Goal: Task Accomplishment & Management: Manage account settings

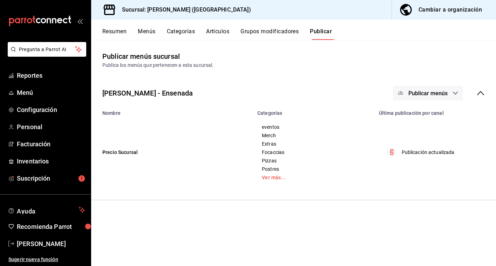
click at [221, 33] on button "Artículos" at bounding box center [217, 34] width 23 height 12
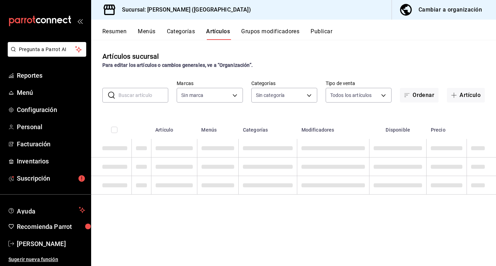
type input "5681dd46-dac4-46e6-8878-1335971c530d"
type input "97815013-9f93-4038-a308-110201b749c5,eaa92662-72ae-4b6f-87f2-074b97ca7f69,47e5e…"
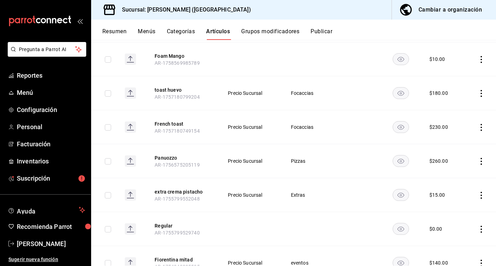
scroll to position [268, 0]
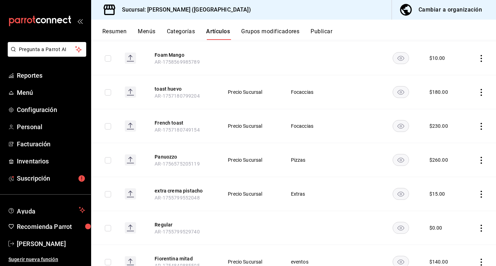
click at [272, 31] on button "Grupos modificadores" at bounding box center [270, 34] width 58 height 12
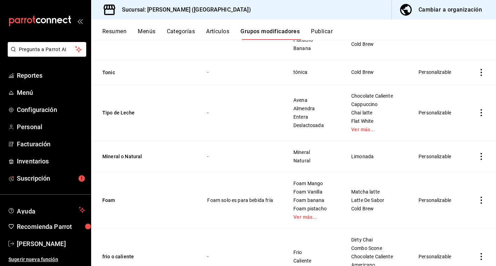
scroll to position [250, 0]
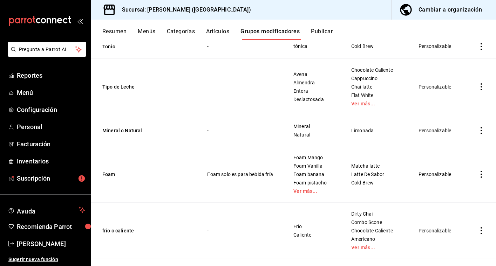
click at [480, 174] on icon "actions" at bounding box center [480, 174] width 7 height 7
click at [456, 189] on span "Editar" at bounding box center [460, 190] width 18 height 7
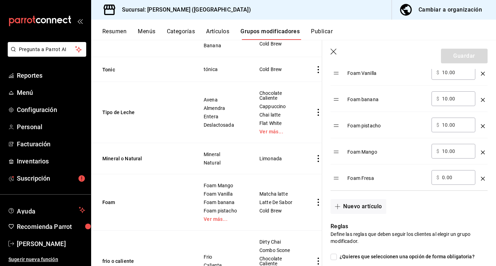
scroll to position [292, 0]
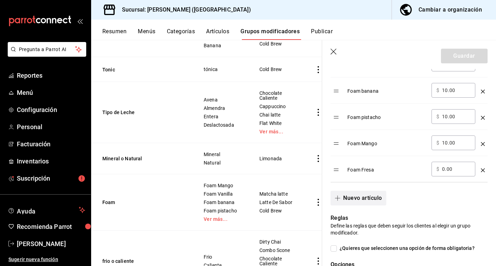
click at [365, 201] on button "Nuevo artículo" at bounding box center [357, 198] width 55 height 15
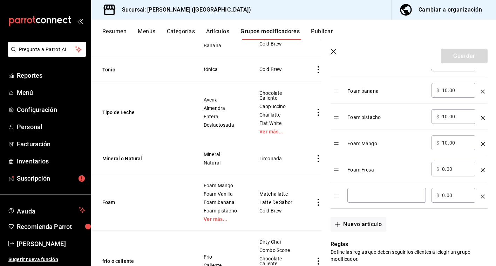
click at [444, 170] on input "0.00" at bounding box center [456, 169] width 28 height 7
type input "10.00"
click at [401, 193] on input "optionsTable" at bounding box center [386, 195] width 69 height 7
type input "f"
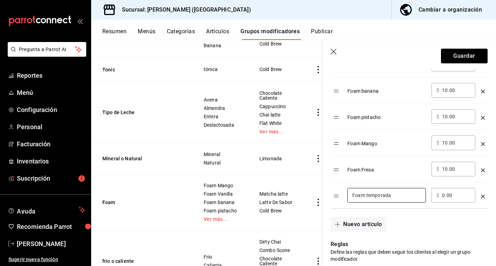
type input "Foam temporada"
click at [444, 196] on input "0.00" at bounding box center [456, 195] width 28 height 7
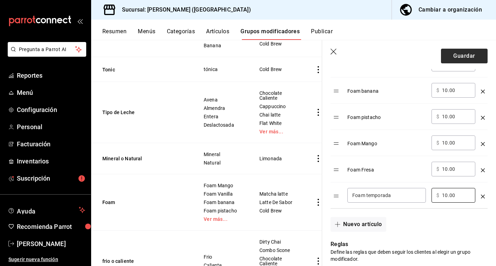
type input "10.00"
click at [462, 55] on button "Guardar" at bounding box center [464, 56] width 47 height 15
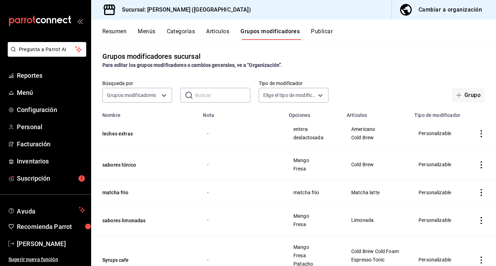
click at [481, 162] on icon "actions" at bounding box center [480, 164] width 1 height 7
click at [463, 179] on span "Editar" at bounding box center [460, 181] width 18 height 7
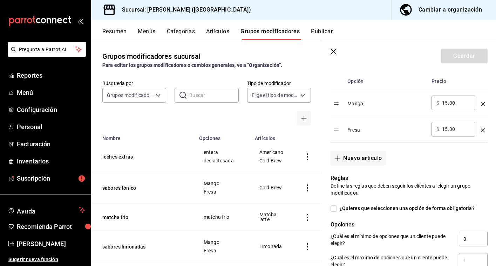
scroll to position [226, 0]
click at [368, 157] on button "Nuevo artículo" at bounding box center [357, 158] width 55 height 15
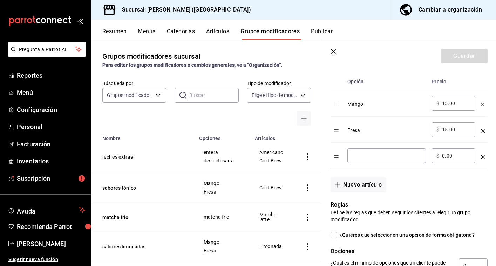
click at [368, 156] on input "optionsTable" at bounding box center [386, 155] width 69 height 7
type input "m"
type input "Mandarina"
click at [444, 155] on input "0.00" at bounding box center [456, 155] width 28 height 7
type input "15.00"
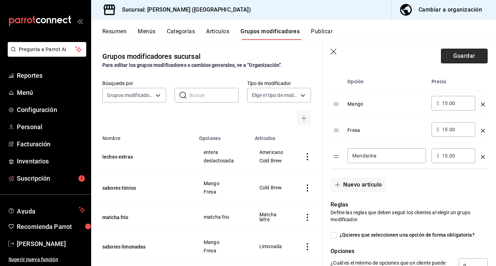
click at [468, 50] on button "Guardar" at bounding box center [464, 56] width 47 height 15
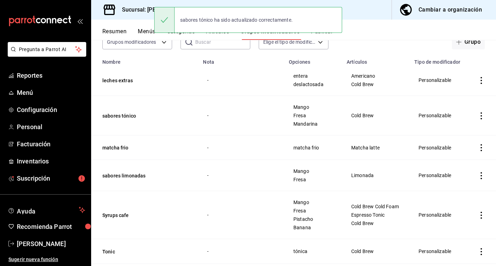
scroll to position [54, 0]
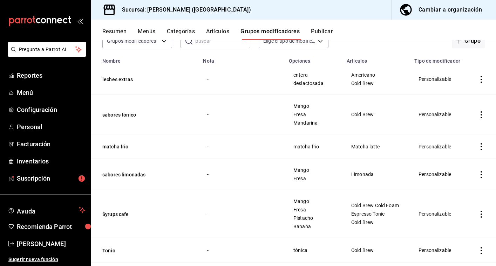
click at [480, 172] on icon "actions" at bounding box center [480, 174] width 7 height 7
click at [464, 188] on span "Editar" at bounding box center [460, 190] width 18 height 7
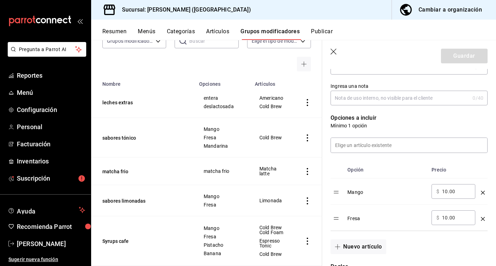
scroll to position [144, 0]
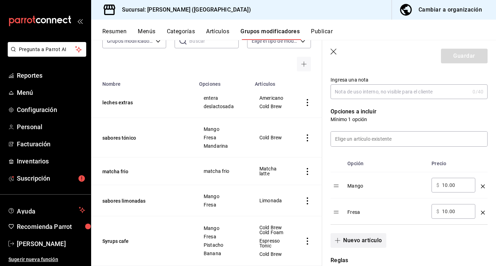
click at [349, 239] on button "Nuevo artículo" at bounding box center [357, 240] width 55 height 15
click at [354, 236] on input "optionsTable" at bounding box center [386, 237] width 69 height 7
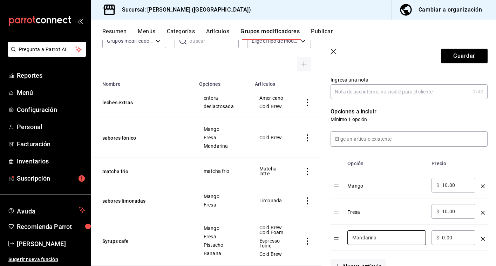
type input "Mandarina"
click at [445, 236] on input "0.00" at bounding box center [456, 237] width 28 height 7
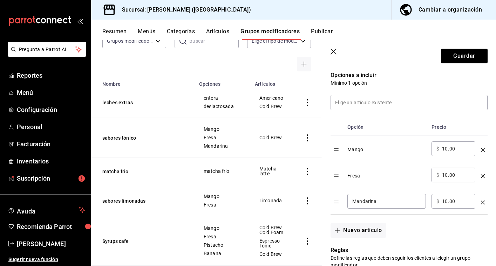
scroll to position [181, 0]
type input "10.00"
click at [374, 233] on button "Nuevo artículo" at bounding box center [357, 230] width 55 height 15
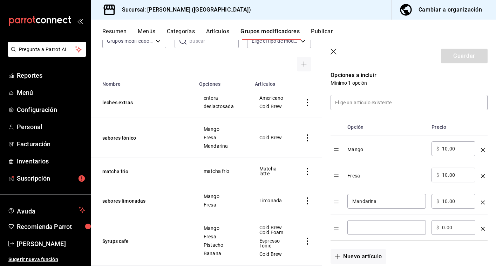
click at [374, 230] on input "optionsTable" at bounding box center [386, 227] width 69 height 7
type input "t"
type input "Temporada"
click at [446, 229] on input "0.00" at bounding box center [456, 227] width 28 height 7
type input "0.00"
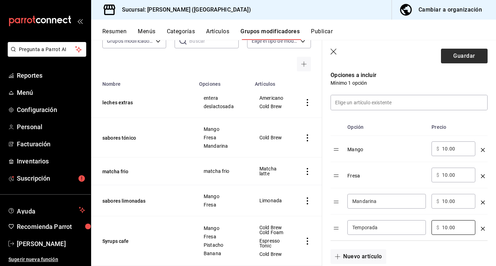
type input "10.00"
click at [468, 54] on button "Guardar" at bounding box center [464, 56] width 47 height 15
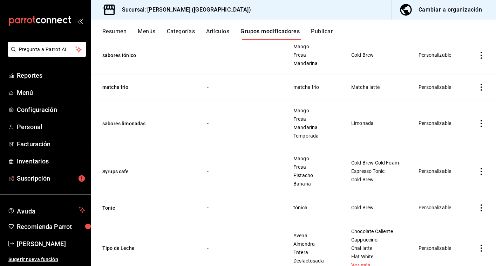
scroll to position [120, 0]
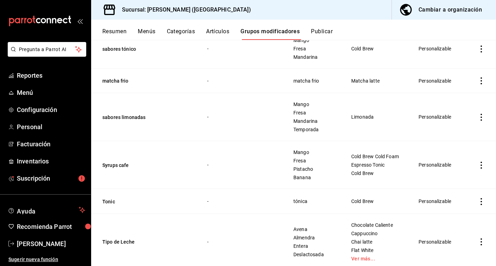
click at [481, 165] on icon "actions" at bounding box center [480, 165] width 1 height 7
click at [468, 177] on li "Editar" at bounding box center [454, 181] width 42 height 14
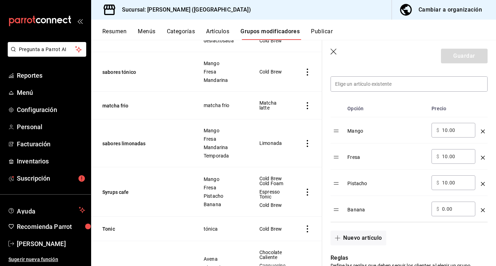
scroll to position [202, 0]
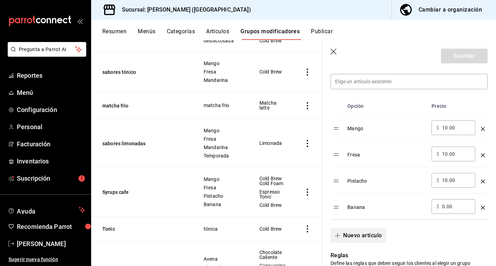
click at [359, 238] on button "Nuevo artículo" at bounding box center [357, 235] width 55 height 15
click at [360, 230] on input "optionsTable" at bounding box center [386, 232] width 69 height 7
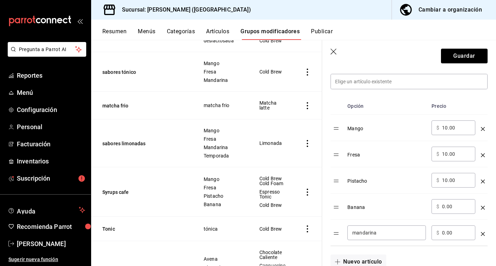
click at [356, 233] on input "mandarina" at bounding box center [386, 232] width 69 height 7
type input "Mandarina"
click at [443, 232] on input "0.00" at bounding box center [456, 232] width 28 height 7
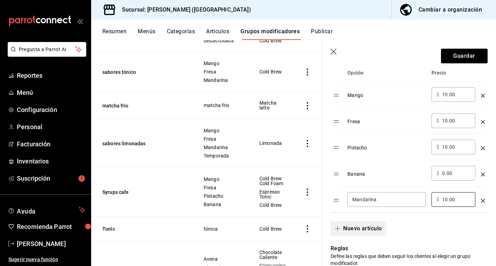
type input "10.00"
click at [377, 227] on button "Nuevo artículo" at bounding box center [357, 228] width 55 height 15
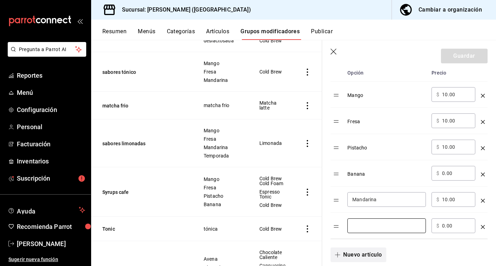
click at [377, 227] on input "optionsTable" at bounding box center [386, 225] width 69 height 7
type input "Temporada"
click at [441, 225] on div "​ $ 0.00 ​" at bounding box center [453, 226] width 44 height 15
click at [447, 226] on input "0.00" at bounding box center [456, 225] width 28 height 7
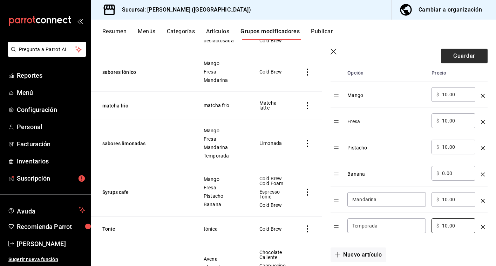
type input "10.00"
click at [466, 57] on button "Guardar" at bounding box center [464, 56] width 47 height 15
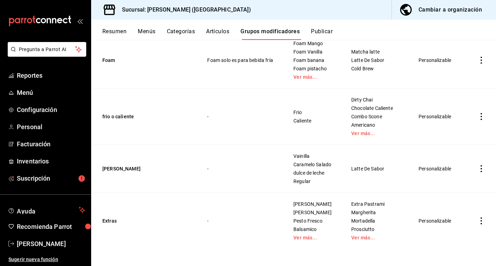
scroll to position [398, 0]
click at [479, 223] on icon "actions" at bounding box center [480, 221] width 7 height 7
click at [460, 219] on span "Editar" at bounding box center [460, 218] width 18 height 7
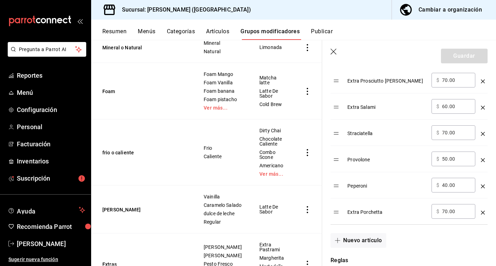
scroll to position [488, 0]
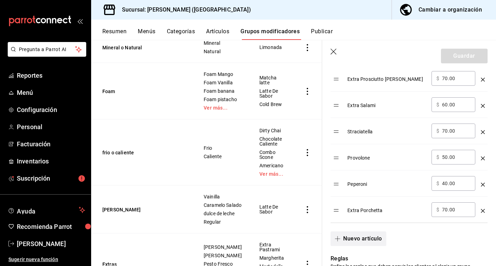
click at [365, 240] on button "Nuevo artículo" at bounding box center [357, 239] width 55 height 15
click at [365, 234] on input "optionsTable" at bounding box center [386, 236] width 69 height 7
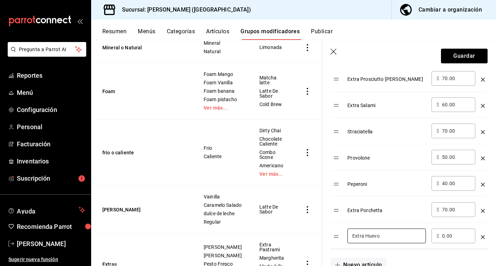
type input "Extra Huevo"
click at [443, 236] on input "0.00" at bounding box center [456, 236] width 28 height 7
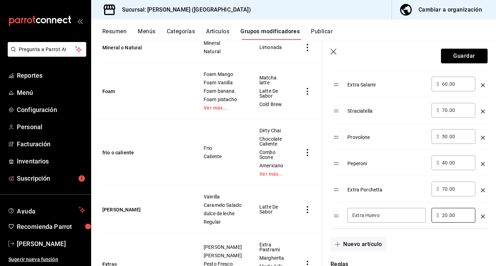
scroll to position [509, 0]
type input "20.00"
click at [371, 242] on button "Nuevo artículo" at bounding box center [357, 243] width 55 height 15
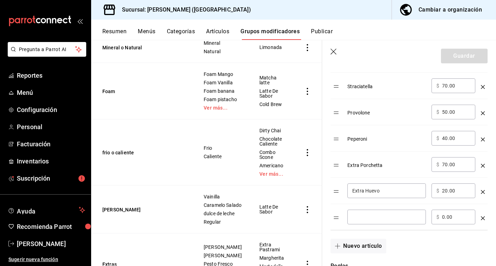
scroll to position [534, 0]
click at [483, 215] on icon "optionsTable" at bounding box center [483, 217] width 4 height 4
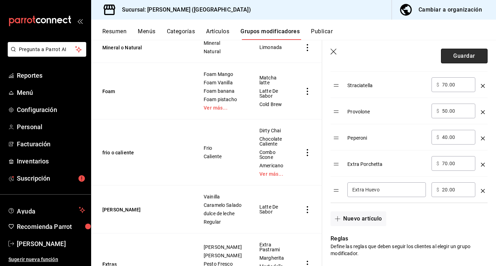
click at [457, 58] on button "Guardar" at bounding box center [464, 56] width 47 height 15
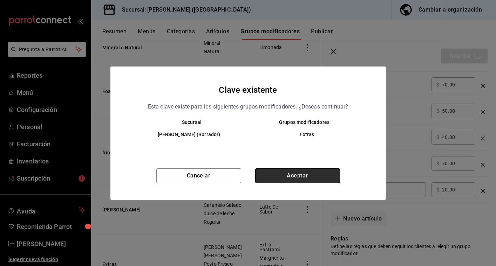
click at [311, 176] on button "Aceptar" at bounding box center [297, 175] width 85 height 15
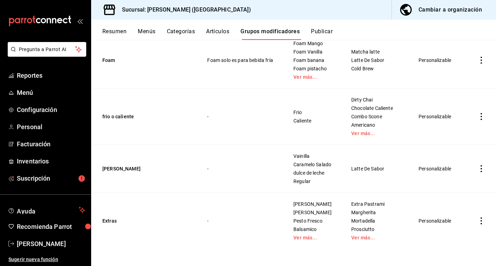
scroll to position [398, 0]
click at [222, 32] on button "Artículos" at bounding box center [217, 34] width 23 height 12
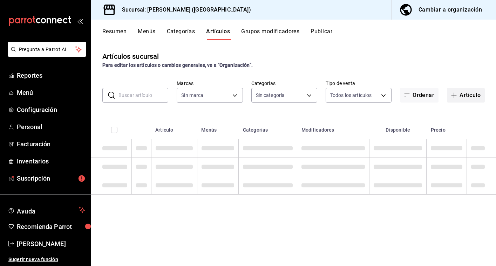
type input "97815013-9f93-4038-a308-110201b749c5,eaa92662-72ae-4b6f-87f2-074b97ca7f69,47e5e…"
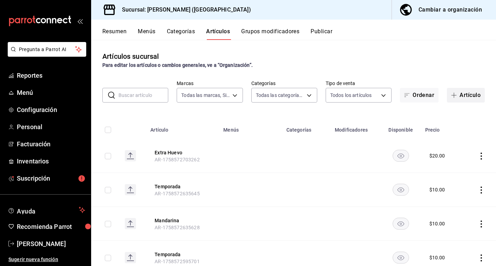
type input "5681dd46-dac4-46e6-8878-1335971c530d"
click at [465, 95] on button "Artículo" at bounding box center [466, 95] width 38 height 15
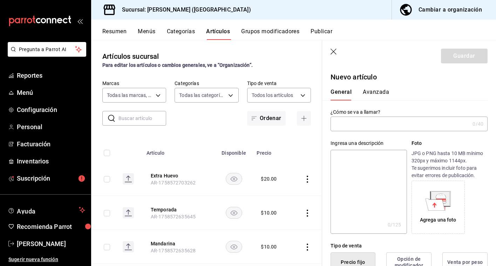
click at [324, 30] on button "Publicar" at bounding box center [321, 34] width 22 height 12
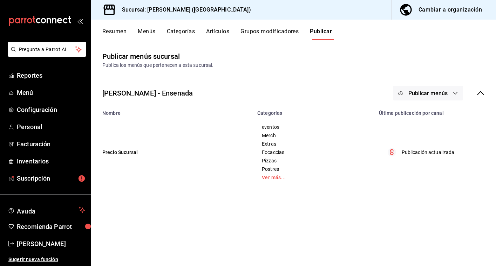
click at [419, 91] on span "Publicar menús" at bounding box center [427, 93] width 39 height 7
click at [425, 115] on span "Punto de venta" at bounding box center [438, 115] width 34 height 7
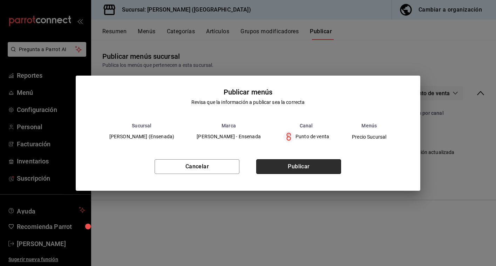
click at [318, 171] on button "Publicar" at bounding box center [298, 166] width 85 height 15
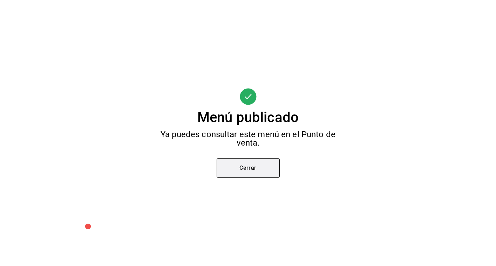
click at [245, 163] on button "Cerrar" at bounding box center [247, 168] width 63 height 20
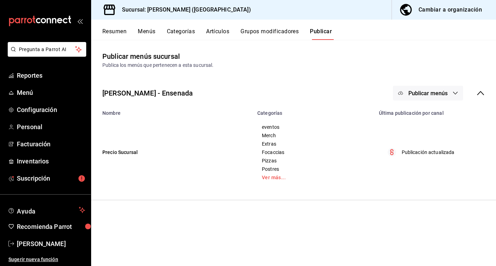
click at [216, 32] on button "Artículos" at bounding box center [217, 34] width 23 height 12
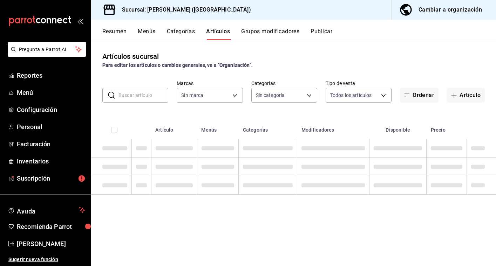
type input "97815013-9f93-4038-a308-110201b749c5,eaa92662-72ae-4b6f-87f2-074b97ca7f69,47e5e…"
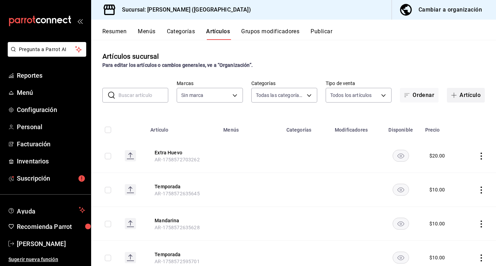
type input "5681dd46-dac4-46e6-8878-1335971c530d"
click at [457, 93] on span "button" at bounding box center [455, 95] width 8 height 6
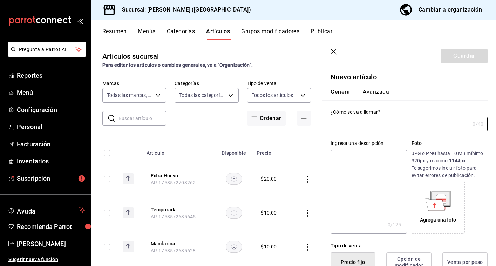
click at [286, 162] on td "$ 20.00" at bounding box center [272, 179] width 40 height 34
click at [196, 140] on th "Artículo" at bounding box center [178, 151] width 73 height 22
click at [335, 50] on icon "button" at bounding box center [333, 52] width 6 height 6
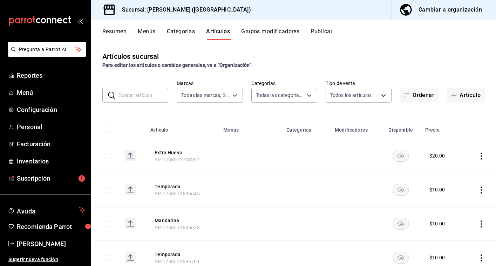
click at [481, 157] on icon "actions" at bounding box center [480, 156] width 1 height 7
click at [458, 173] on span "Editar" at bounding box center [460, 172] width 18 height 7
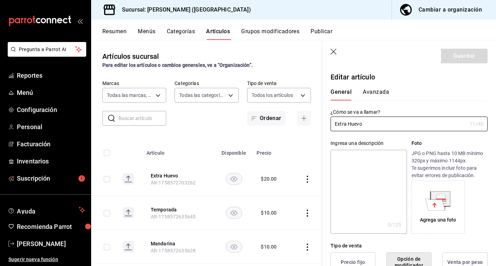
click at [377, 91] on button "Avanzada" at bounding box center [376, 95] width 26 height 12
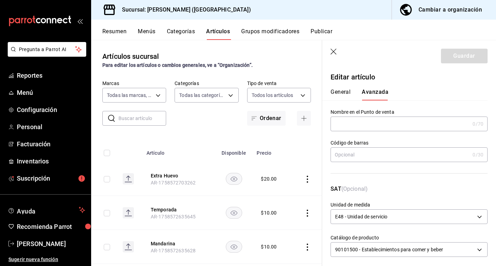
click at [310, 137] on div "Artículos sucursal Para editar los artículos o cambios generales, ve a “Organiz…" at bounding box center [206, 153] width 231 height 226
click at [331, 51] on icon "button" at bounding box center [333, 52] width 7 height 7
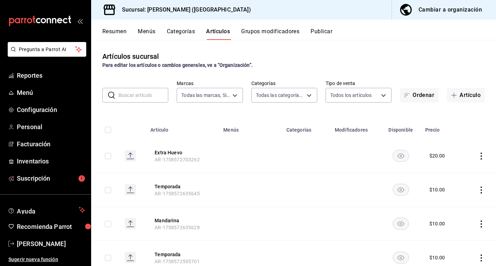
click at [137, 95] on input "text" at bounding box center [143, 95] width 50 height 14
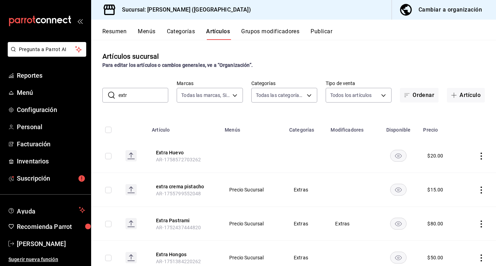
type input "extr"
drag, startPoint x: 137, startPoint y: 95, endPoint x: 269, endPoint y: 86, distance: 132.0
click at [269, 86] on div "Todas las categorías, Sin categoría 97815013-9f93-4038-a308-110201b749c5,eaa926…" at bounding box center [284, 94] width 66 height 18
click at [268, 83] on label "Categorías" at bounding box center [284, 83] width 66 height 5
click at [192, 31] on button "Categorías" at bounding box center [181, 34] width 28 height 12
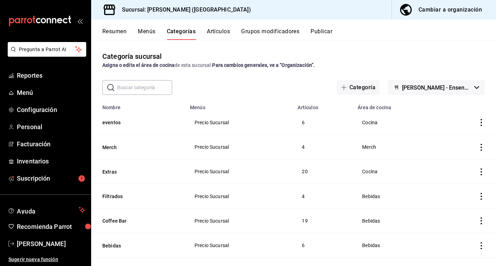
click at [133, 83] on input "text" at bounding box center [144, 88] width 55 height 14
type input "ex"
click at [221, 29] on button "Artículos" at bounding box center [218, 34] width 23 height 12
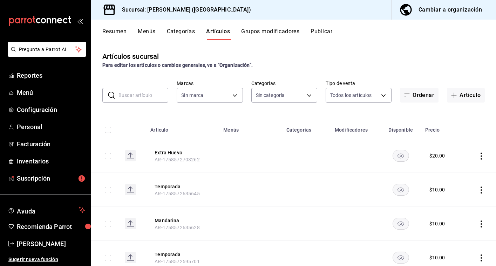
type input "5681dd46-dac4-46e6-8878-1335971c530d"
type input "97815013-9f93-4038-a308-110201b749c5,eaa92662-72ae-4b6f-87f2-074b97ca7f69,47e5e…"
click at [482, 156] on icon "actions" at bounding box center [480, 156] width 7 height 7
click at [463, 171] on span "Editar" at bounding box center [460, 172] width 18 height 7
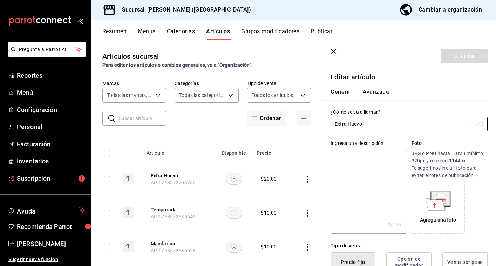
type input "$20.00"
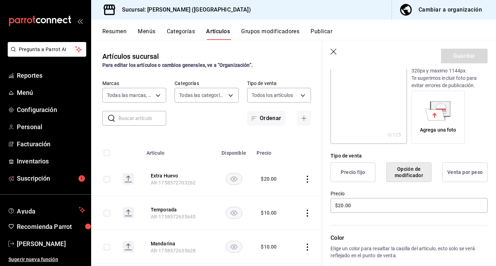
scroll to position [92, 0]
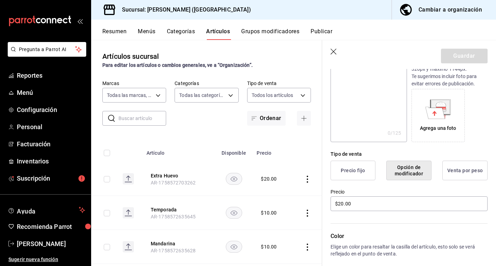
click at [418, 170] on button "Opción de modificador" at bounding box center [408, 171] width 45 height 20
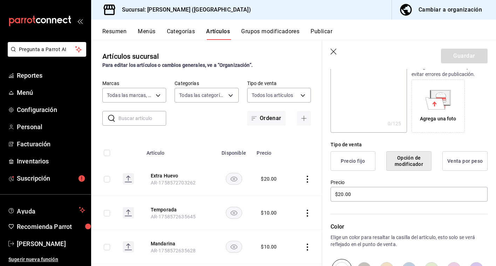
scroll to position [102, 0]
click at [370, 157] on button "Precio fijo" at bounding box center [352, 161] width 45 height 20
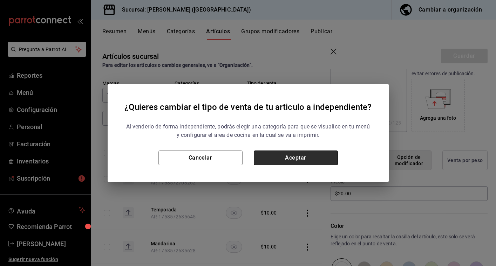
click at [315, 155] on button "Aceptar" at bounding box center [296, 158] width 84 height 15
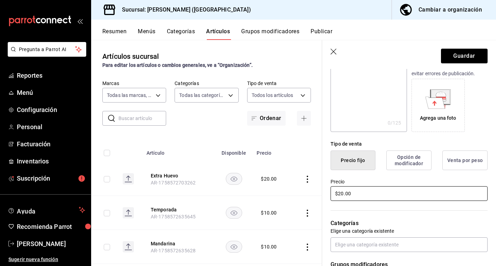
scroll to position [113, 0]
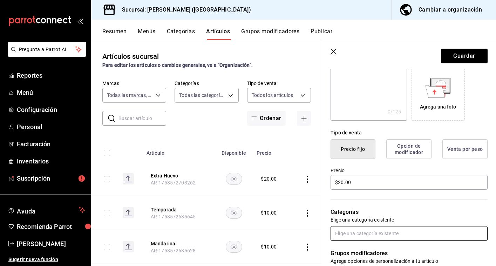
click at [387, 231] on input "text" at bounding box center [408, 233] width 157 height 15
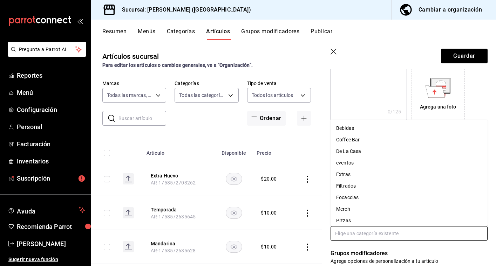
click at [349, 175] on li "Extras" at bounding box center [408, 175] width 157 height 12
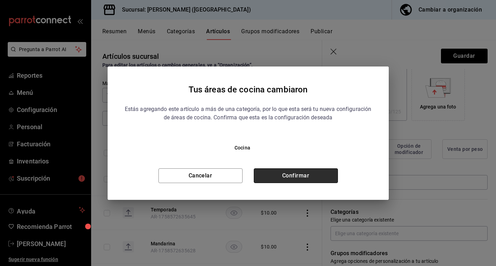
click at [316, 173] on button "Confirmar" at bounding box center [296, 175] width 84 height 15
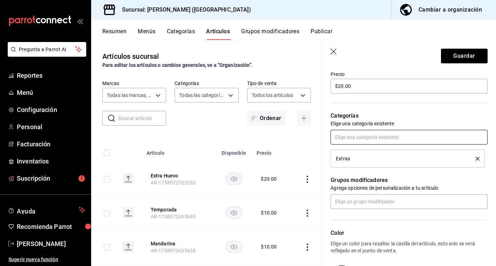
scroll to position [210, 0]
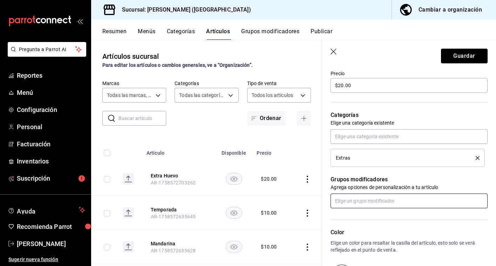
click at [374, 202] on input "text" at bounding box center [408, 201] width 157 height 15
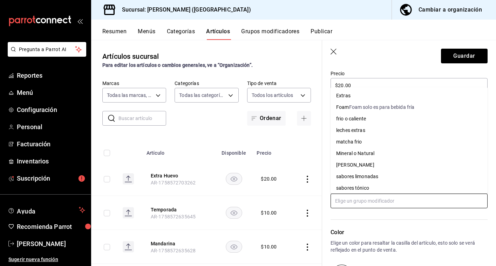
click at [360, 95] on li "Extras" at bounding box center [408, 96] width 157 height 12
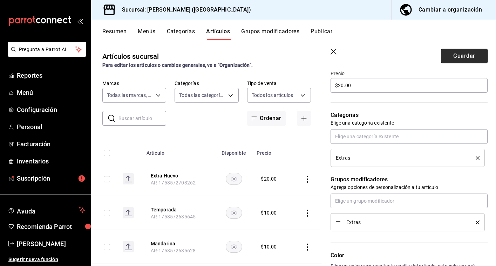
click at [461, 55] on button "Guardar" at bounding box center [464, 56] width 47 height 15
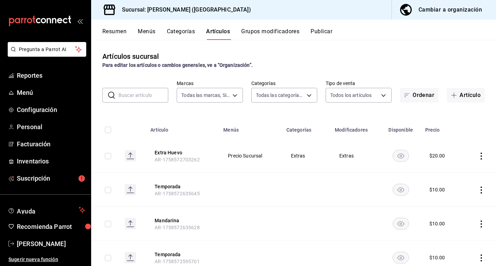
click at [135, 95] on input "text" at bounding box center [143, 95] width 50 height 14
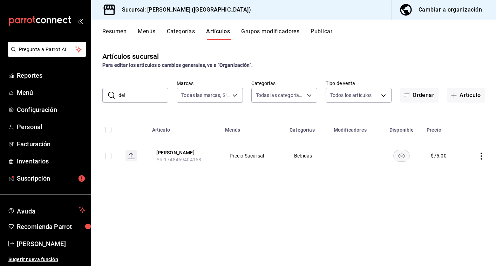
drag, startPoint x: 135, startPoint y: 101, endPoint x: 481, endPoint y: 157, distance: 350.6
click at [481, 157] on icon "actions" at bounding box center [480, 156] width 7 height 7
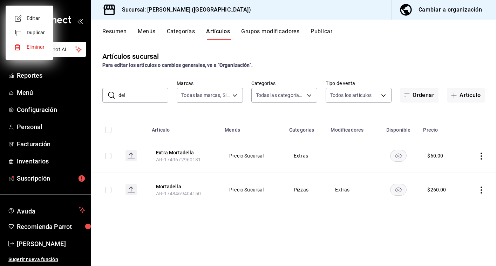
click at [480, 190] on div at bounding box center [248, 133] width 496 height 266
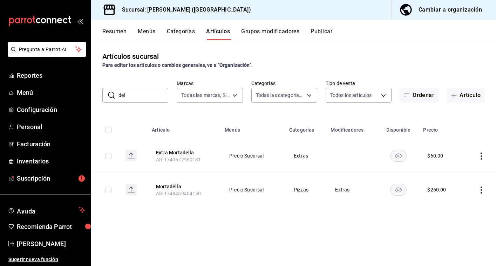
drag, startPoint x: 132, startPoint y: 94, endPoint x: 109, endPoint y: 94, distance: 23.5
click at [109, 94] on div "​ del ​" at bounding box center [135, 95] width 66 height 15
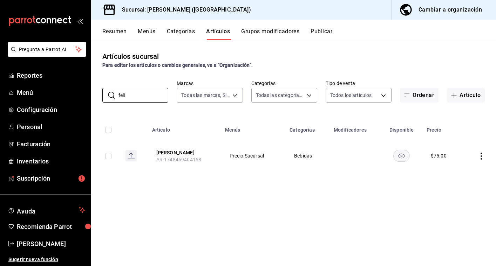
type input "Feli"
drag, startPoint x: 123, startPoint y: 107, endPoint x: 482, endPoint y: 156, distance: 362.7
click at [482, 156] on icon "actions" at bounding box center [480, 156] width 7 height 7
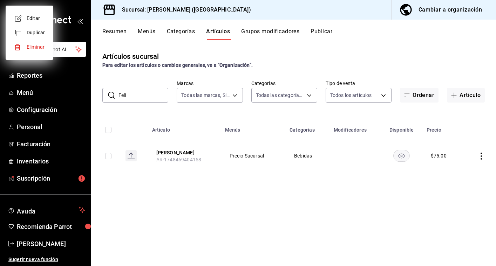
click at [481, 156] on div at bounding box center [248, 133] width 496 height 266
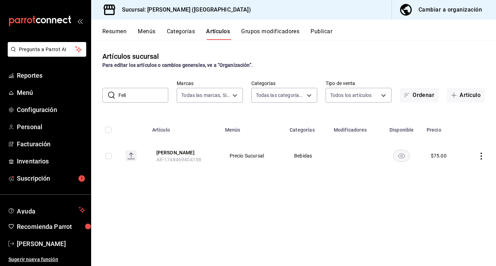
click at [481, 155] on icon "actions" at bounding box center [480, 156] width 7 height 7
click at [465, 168] on li "Editar" at bounding box center [454, 172] width 42 height 14
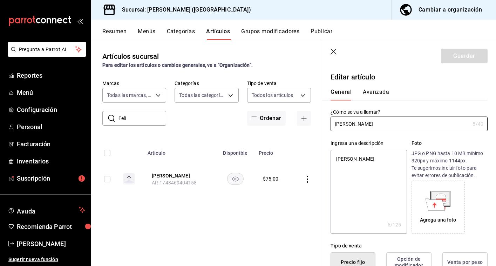
drag, startPoint x: 349, startPoint y: 124, endPoint x: 325, endPoint y: 124, distance: 23.8
click at [325, 124] on div "¿Cómo se va a llamar? [PERSON_NAME] 5 /40 ¿Cómo se va a llamar?" at bounding box center [404, 116] width 165 height 31
type input "V"
type textarea "x"
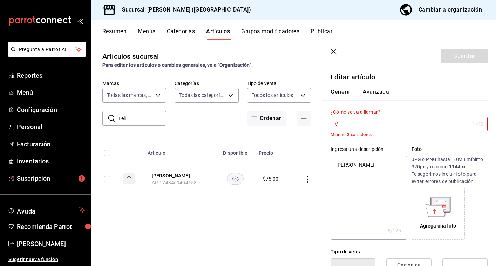
type input "Ve"
type textarea "x"
type input "Vel"
type textarea "x"
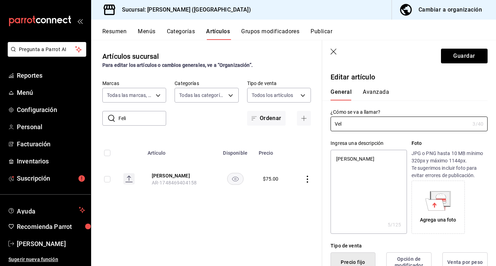
type input "Velv"
type textarea "x"
type input "Velve"
type textarea "x"
type input "Velvet"
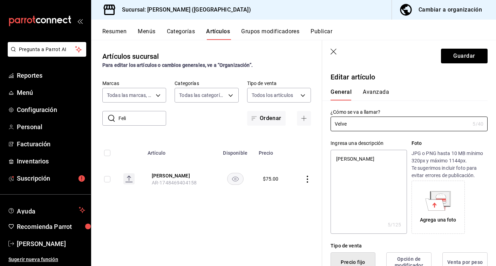
type textarea "x"
type input "Velvet"
type textarea "x"
type input "Velvet S"
type textarea "x"
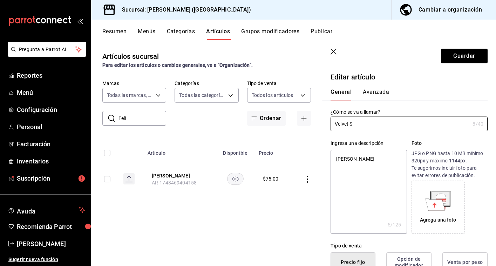
type input "Velvet S"
type textarea "x"
type input "Velvet S"
type textarea "x"
type input "Velvet Ss"
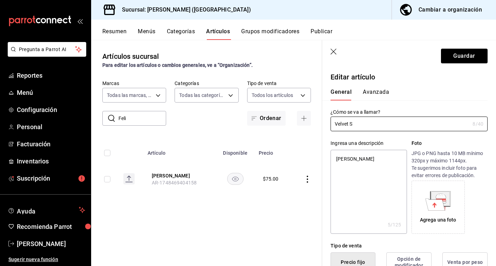
type textarea "x"
type input "Velvet Sso"
type textarea "x"
type input "Velvet Ssod"
type textarea "x"
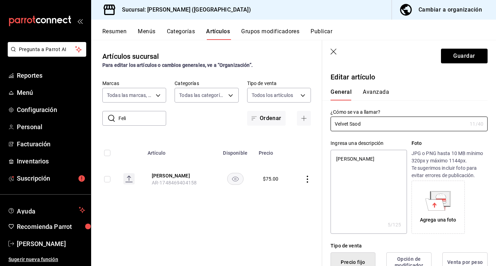
type input "Velvet Ssoda"
type textarea "x"
type input "Velvet Ssoda"
type textarea "x"
click at [354, 125] on input "Velvet Ssoda" at bounding box center [398, 124] width 136 height 14
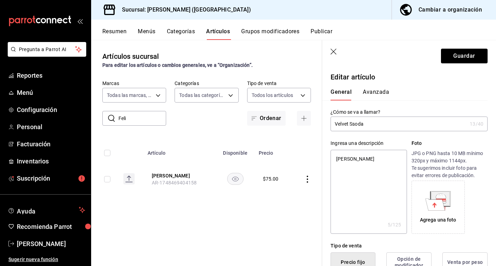
type input "Velvet Soda"
type textarea "x"
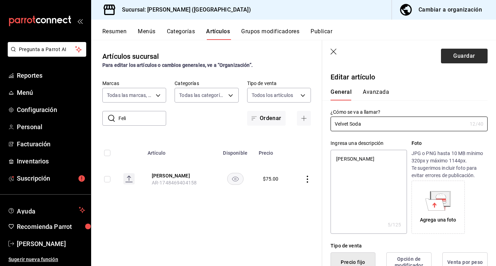
type input "Velvet Soda"
click at [466, 59] on button "Guardar" at bounding box center [464, 56] width 47 height 15
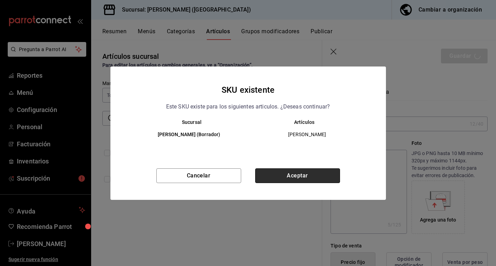
click at [285, 175] on button "Aceptar" at bounding box center [297, 175] width 85 height 15
type textarea "x"
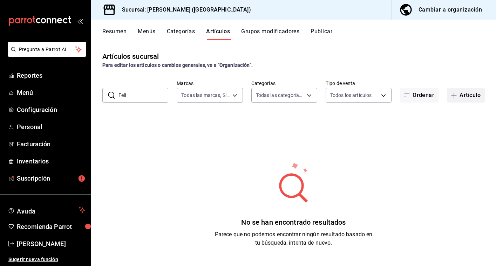
click at [463, 96] on button "Artículo" at bounding box center [466, 95] width 38 height 15
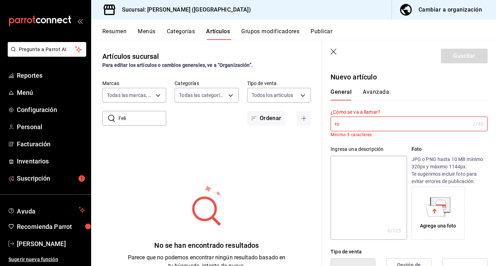
type input "r"
type input "c"
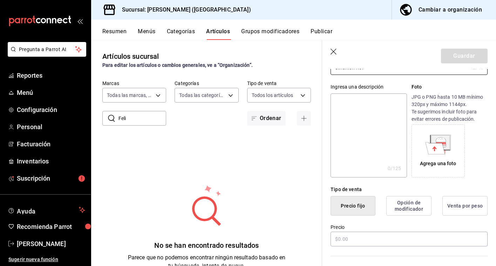
scroll to position [58, 0]
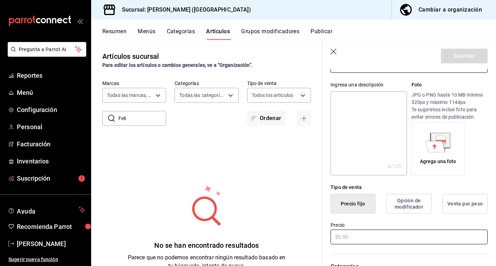
type input "Cinamon Rol"
click at [393, 230] on input "text" at bounding box center [408, 237] width 157 height 15
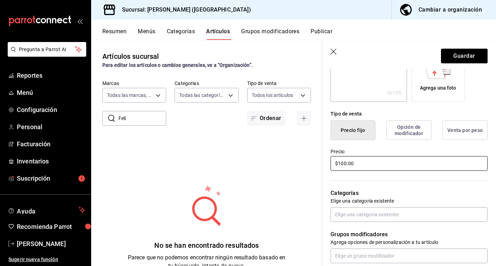
scroll to position [148, 0]
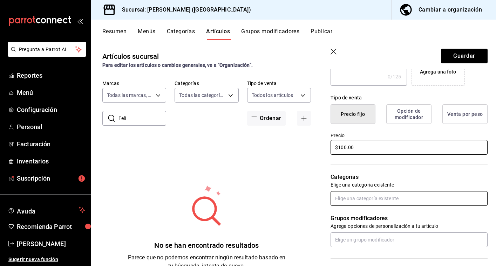
type input "$100.00"
click at [420, 195] on input "text" at bounding box center [408, 198] width 157 height 15
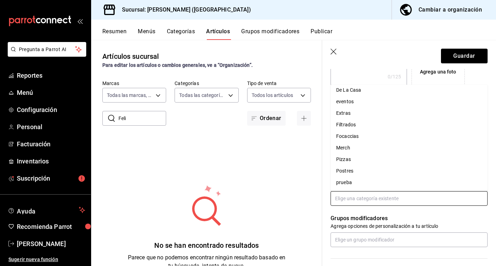
scroll to position [26, 0]
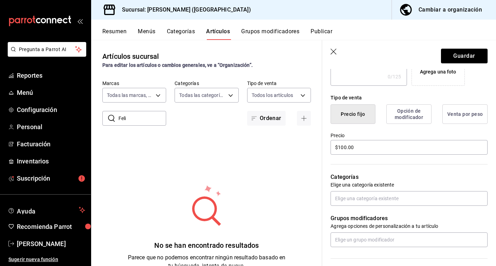
click at [277, 173] on div "No se han encontrado resultados Parece que no podemos encontrar ningún resultad…" at bounding box center [206, 227] width 231 height 175
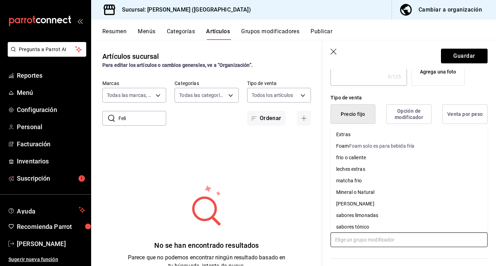
click at [399, 246] on input "text" at bounding box center [408, 240] width 157 height 15
type input "[PERSON_NAME]"
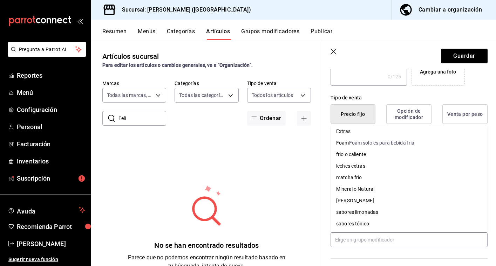
click at [442, 202] on li "[PERSON_NAME]" at bounding box center [408, 201] width 157 height 12
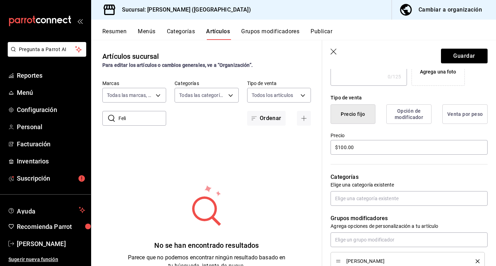
type input "[PERSON_NAME]"
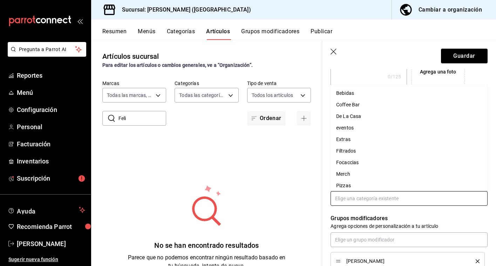
click at [370, 201] on input "text" at bounding box center [408, 198] width 157 height 15
click at [352, 171] on li "Postres" at bounding box center [408, 171] width 157 height 12
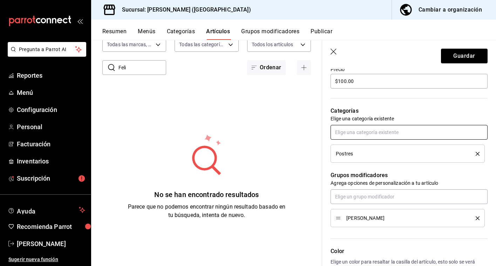
scroll to position [215, 0]
click at [475, 218] on icon "delete" at bounding box center [477, 218] width 4 height 4
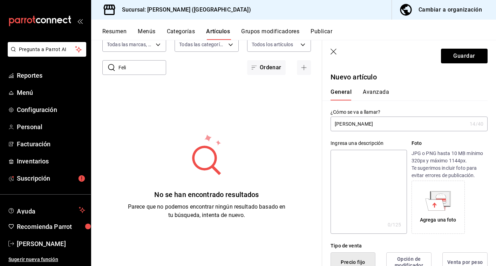
scroll to position [0, 0]
click at [374, 89] on button "Avanzada" at bounding box center [376, 95] width 26 height 12
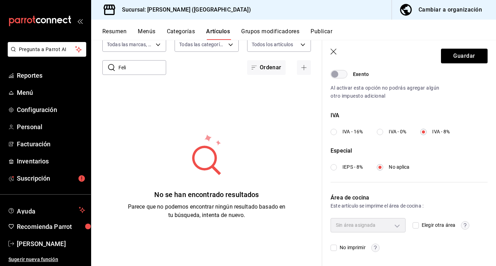
scroll to position [228, 0]
click at [467, 56] on button "Guardar" at bounding box center [464, 56] width 47 height 15
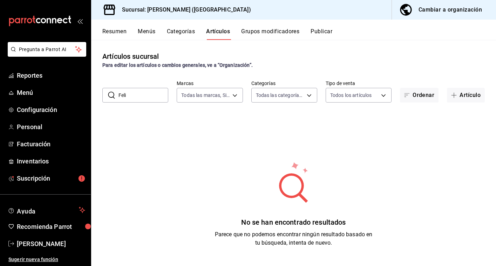
click at [325, 35] on button "Publicar" at bounding box center [321, 34] width 22 height 12
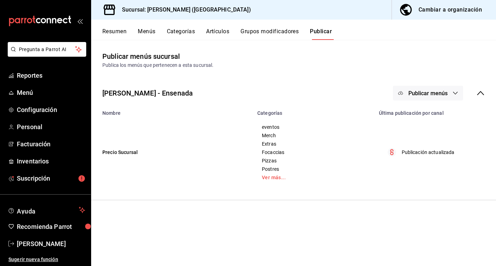
click at [408, 90] on button "Publicar menús" at bounding box center [428, 93] width 70 height 15
click at [431, 119] on span "Punto de venta" at bounding box center [438, 115] width 34 height 7
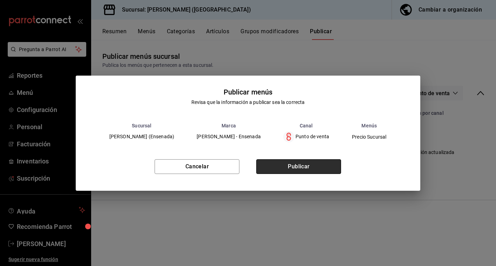
click at [307, 166] on button "Publicar" at bounding box center [298, 166] width 85 height 15
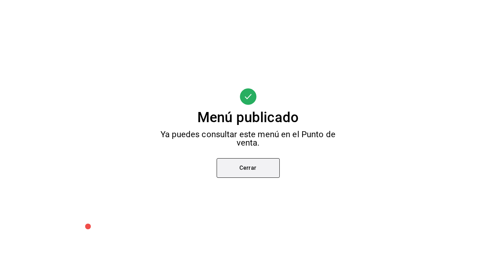
click at [256, 173] on button "Cerrar" at bounding box center [247, 168] width 63 height 20
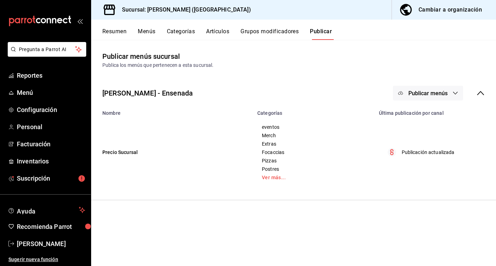
click at [227, 34] on button "Artículos" at bounding box center [217, 34] width 23 height 12
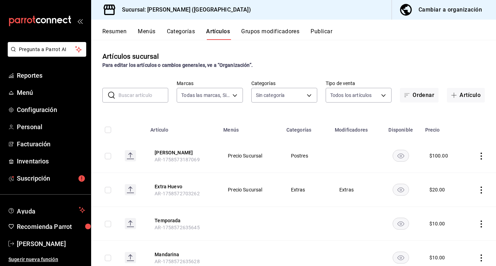
type input "5681dd46-dac4-46e6-8878-1335971c530d"
type input "97815013-9f93-4038-a308-110201b749c5,eaa92662-72ae-4b6f-87f2-074b97ca7f69,47e5e…"
click at [470, 94] on button "Artículo" at bounding box center [466, 95] width 38 height 15
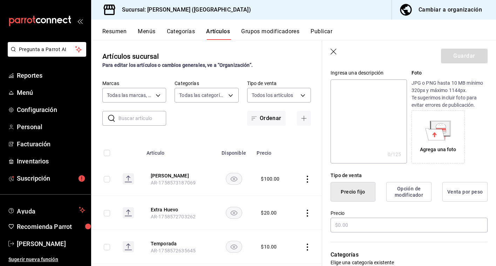
scroll to position [75, 0]
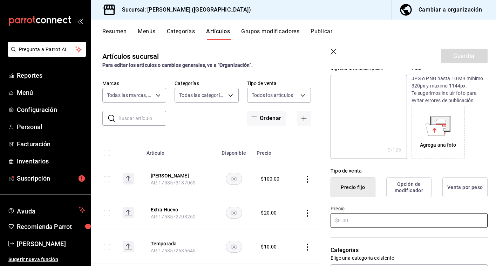
type input "Monta grano 150g"
click at [384, 218] on input "text" at bounding box center [408, 220] width 157 height 15
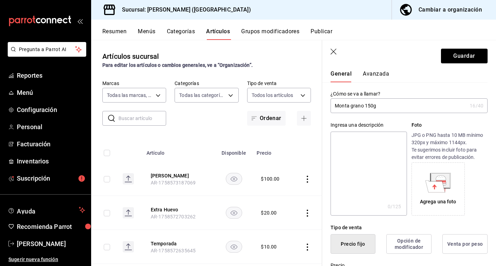
scroll to position [14, 0]
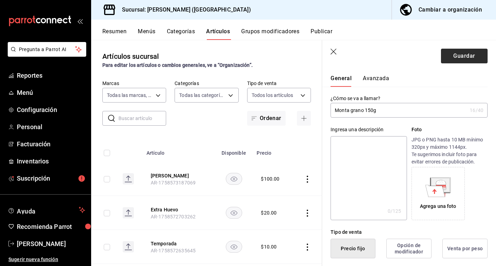
type input "$230.00"
click at [463, 56] on button "Guardar" at bounding box center [464, 56] width 47 height 15
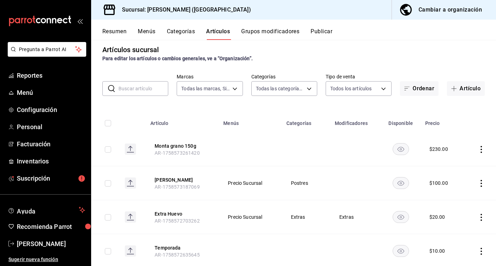
scroll to position [10, 0]
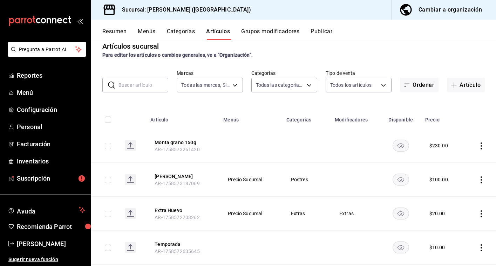
click at [480, 179] on icon "actions" at bounding box center [480, 180] width 7 height 7
click at [461, 199] on span "Editar" at bounding box center [460, 196] width 18 height 7
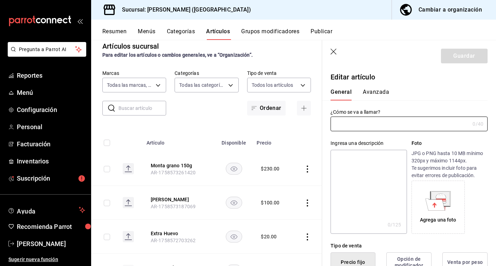
type input "[PERSON_NAME]"
type input "AR-1758573187069"
type input "$100.00"
drag, startPoint x: 374, startPoint y: 125, endPoint x: 293, endPoint y: 124, distance: 81.3
click at [294, 124] on main "Artículos sucursal Para editar los artículos o cambios generales, ve a “Organiz…" at bounding box center [293, 153] width 405 height 226
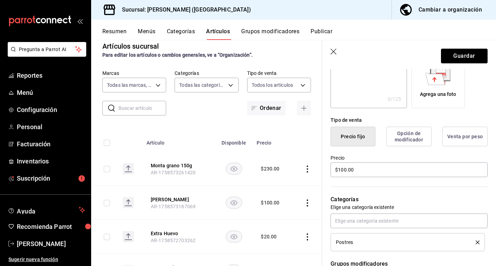
scroll to position [128, 0]
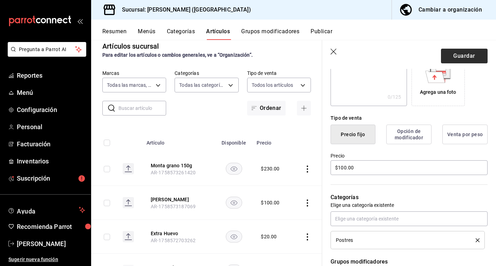
type input "Cinamon rol"
click at [461, 57] on button "Guardar" at bounding box center [464, 56] width 47 height 15
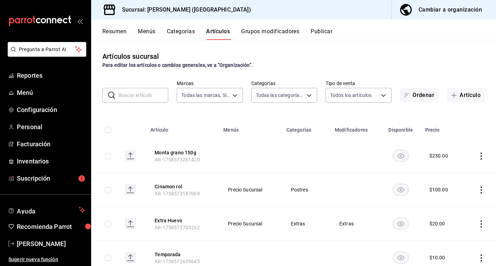
click at [482, 157] on icon "actions" at bounding box center [480, 156] width 7 height 7
click at [457, 172] on span "Editar" at bounding box center [460, 172] width 18 height 7
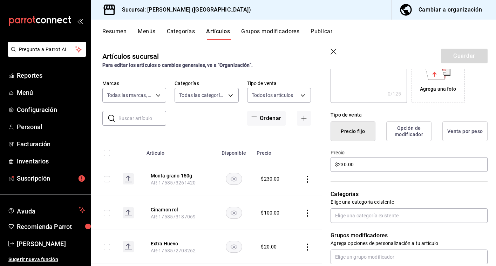
scroll to position [135, 0]
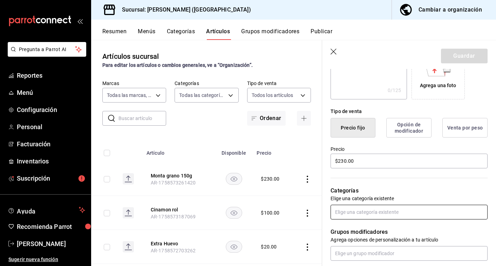
click at [385, 212] on input "text" at bounding box center [408, 212] width 157 height 15
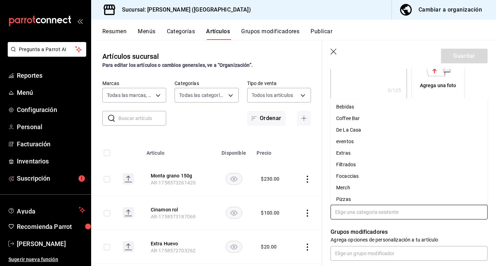
click at [374, 188] on li "Merch" at bounding box center [408, 188] width 157 height 12
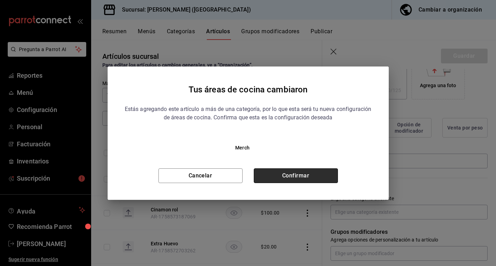
click at [317, 179] on button "Confirmar" at bounding box center [296, 175] width 84 height 15
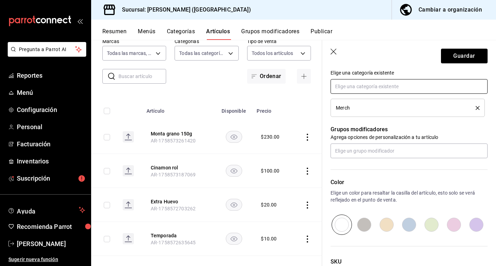
scroll to position [265, 0]
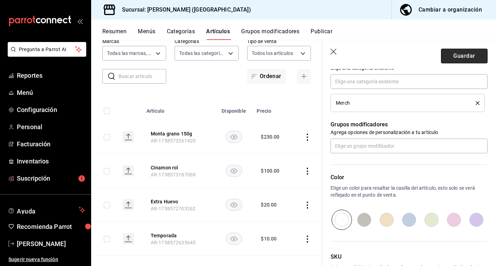
click at [462, 57] on button "Guardar" at bounding box center [464, 56] width 47 height 15
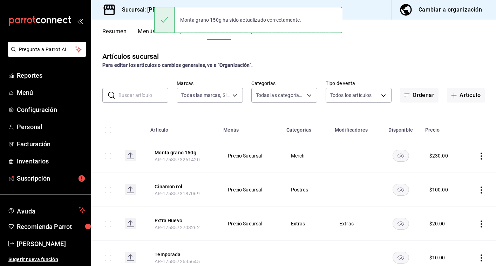
click at [321, 33] on div "Monta grano 150g ha sido actualizado correctamente." at bounding box center [248, 20] width 188 height 30
click at [328, 34] on div "Monta grano 150g ha sido actualizado correctamente." at bounding box center [248, 20] width 188 height 30
click at [322, 26] on div "Monta grano 150g ha sido actualizado correctamente." at bounding box center [248, 20] width 188 height 26
click at [370, 34] on div "Resumen Menús Categorías Artículos Grupos modificadores Publicar" at bounding box center [298, 34] width 393 height 12
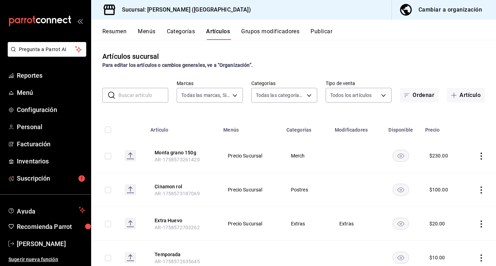
click at [323, 32] on button "Publicar" at bounding box center [321, 34] width 22 height 12
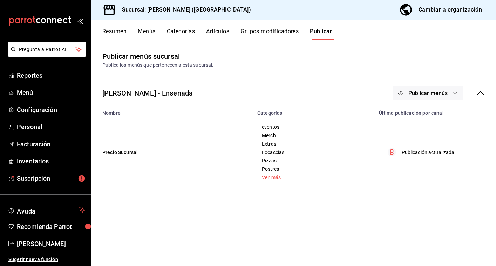
click at [427, 96] on span "Publicar menús" at bounding box center [427, 93] width 39 height 7
click at [425, 115] on span "Punto de venta" at bounding box center [438, 115] width 34 height 7
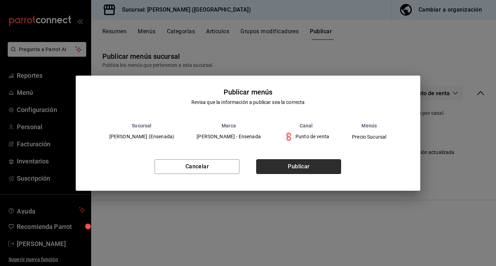
click at [301, 167] on button "Publicar" at bounding box center [298, 166] width 85 height 15
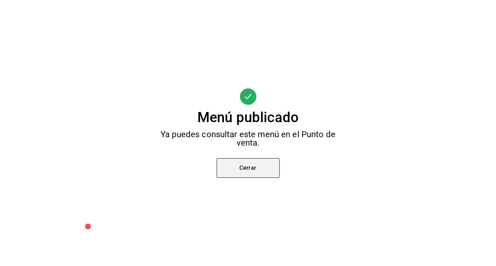
click at [256, 165] on button "Cerrar" at bounding box center [247, 168] width 63 height 20
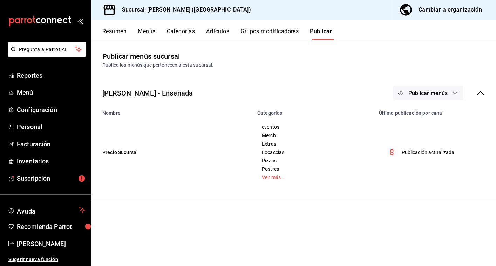
click at [221, 34] on button "Artículos" at bounding box center [217, 34] width 23 height 12
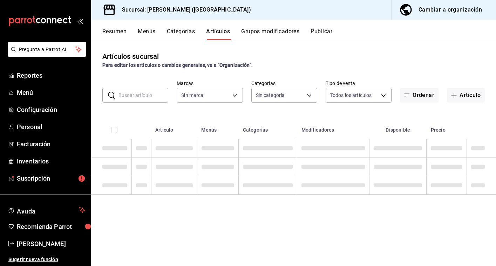
type input "5681dd46-dac4-46e6-8878-1335971c530d"
type input "97815013-9f93-4038-a308-110201b749c5,eaa92662-72ae-4b6f-87f2-074b97ca7f69,47e5e…"
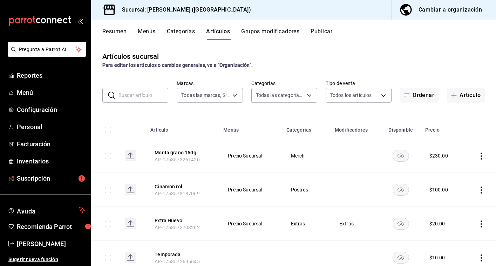
click at [482, 156] on icon "actions" at bounding box center [480, 156] width 7 height 7
click at [462, 174] on span "Editar" at bounding box center [460, 172] width 18 height 7
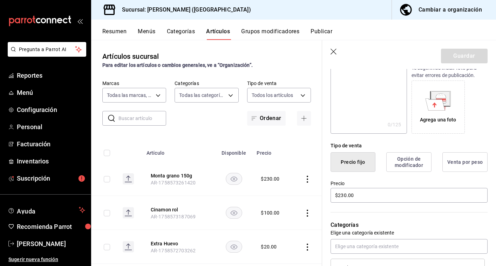
scroll to position [160, 0]
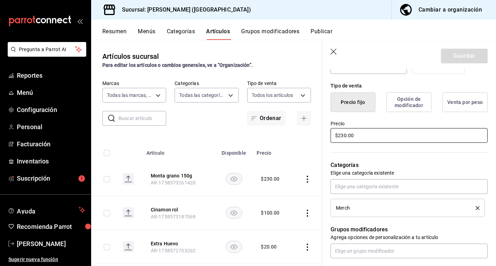
click at [343, 137] on input "$230.00" at bounding box center [408, 135] width 157 height 15
type input "$200.00"
click at [468, 57] on button "Guardar" at bounding box center [464, 56] width 47 height 15
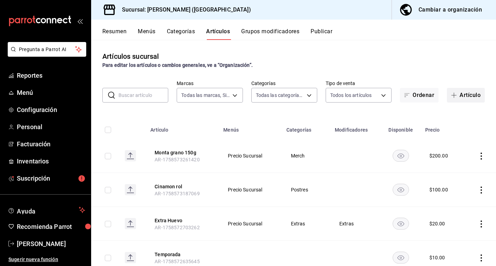
click at [455, 96] on icon "button" at bounding box center [454, 95] width 6 height 6
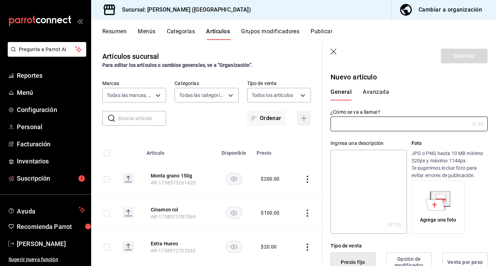
type input "AR-1758573475195"
type input "t"
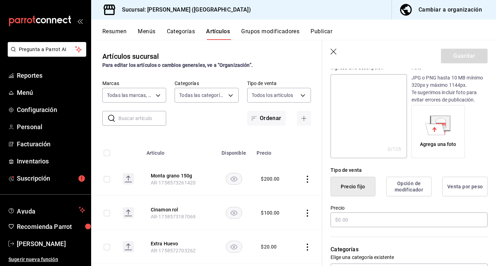
scroll to position [78, 0]
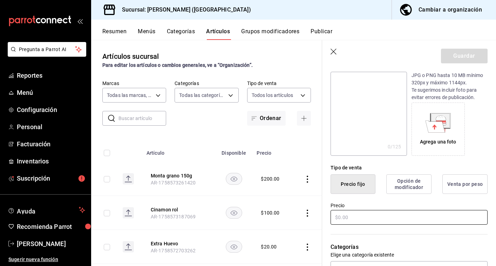
type input "Geisha Monta"
click at [397, 214] on input "text" at bounding box center [408, 217] width 157 height 15
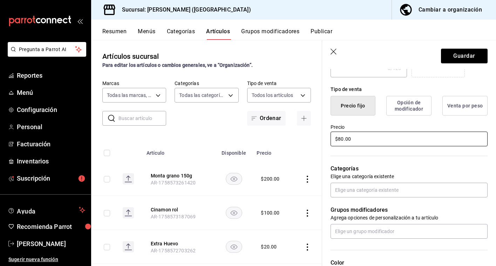
scroll to position [157, 0]
type input "$80.00"
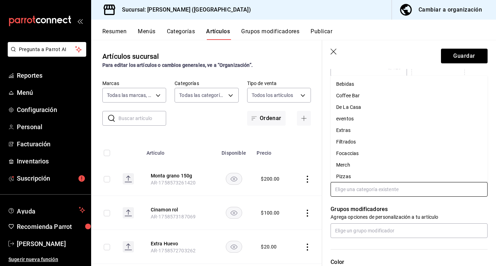
click at [378, 187] on input "text" at bounding box center [408, 189] width 157 height 15
click at [363, 143] on li "Filtrados" at bounding box center [408, 142] width 157 height 12
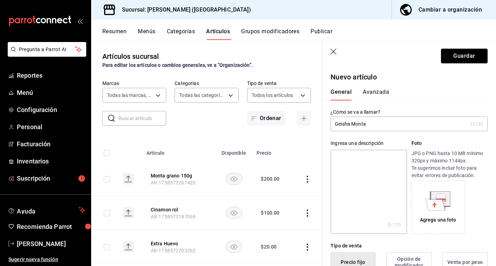
scroll to position [194, 0]
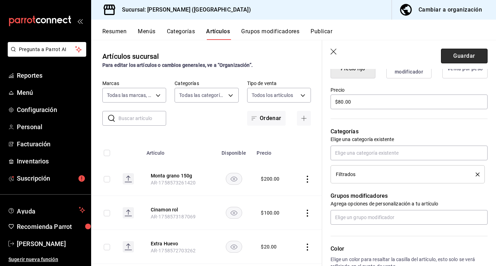
click at [468, 59] on button "Guardar" at bounding box center [464, 56] width 47 height 15
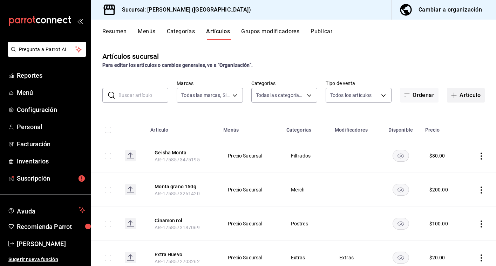
click at [464, 95] on button "Artículo" at bounding box center [466, 95] width 38 height 15
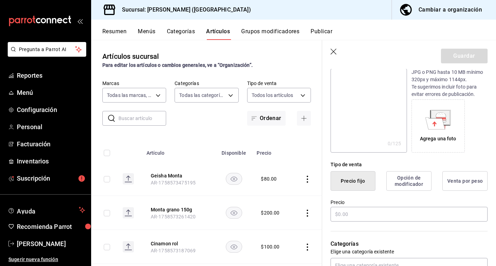
scroll to position [82, 0]
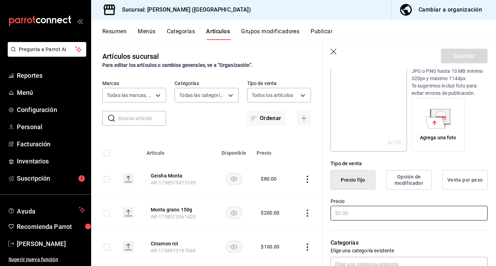
type input "Oxy Monta"
click at [372, 211] on input "text" at bounding box center [408, 213] width 157 height 15
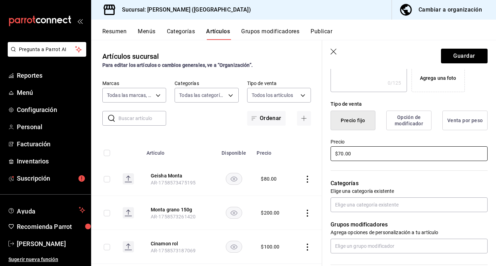
scroll to position [151, 0]
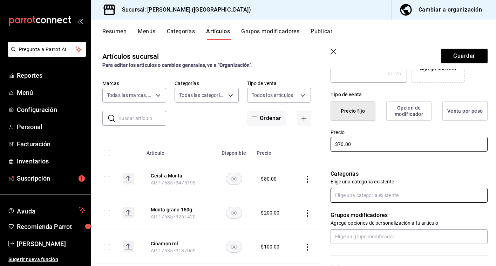
type input "$70.00"
click at [372, 199] on input "text" at bounding box center [408, 195] width 157 height 15
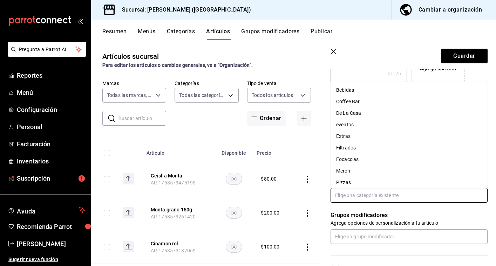
click at [360, 147] on li "Filtrados" at bounding box center [408, 148] width 157 height 12
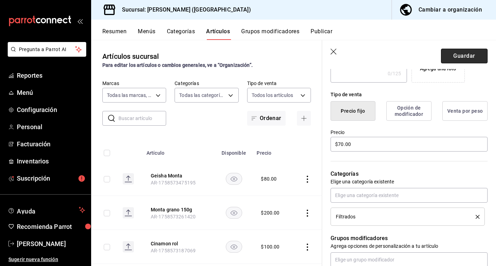
click at [470, 51] on button "Guardar" at bounding box center [464, 56] width 47 height 15
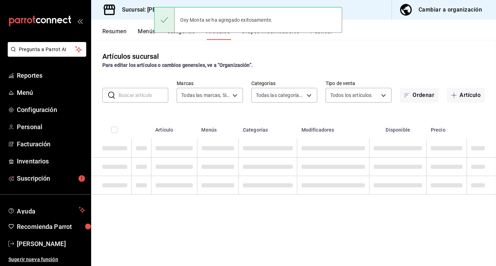
click at [330, 31] on div "Oxy Monta se ha agregado exitosamente." at bounding box center [248, 20] width 188 height 26
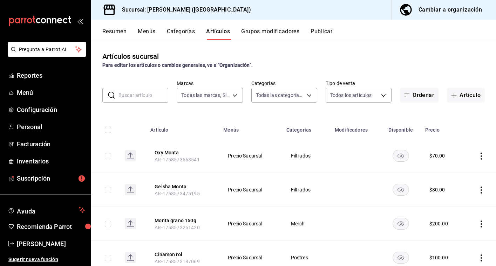
click at [328, 33] on button "Publicar" at bounding box center [321, 34] width 22 height 12
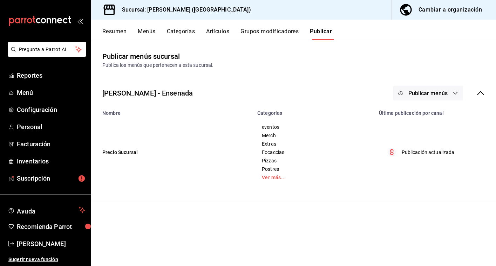
click at [433, 93] on span "Publicar menús" at bounding box center [427, 93] width 39 height 7
click at [435, 113] on span "Punto de venta" at bounding box center [438, 115] width 34 height 7
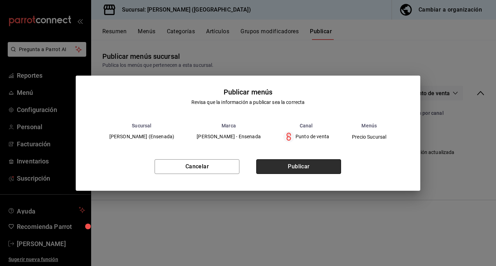
click at [308, 164] on button "Publicar" at bounding box center [298, 166] width 85 height 15
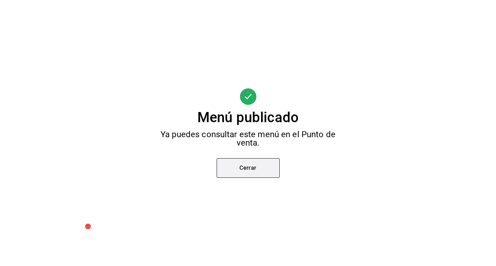
click at [263, 167] on button "Cerrar" at bounding box center [247, 168] width 63 height 20
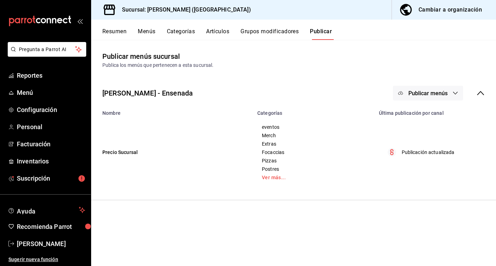
click at [218, 32] on button "Artículos" at bounding box center [217, 34] width 23 height 12
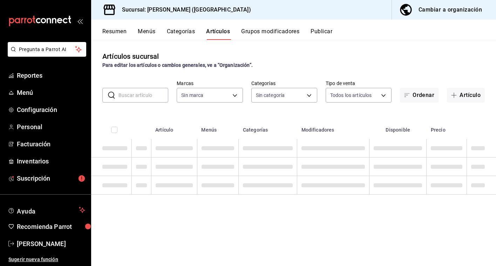
type input "5681dd46-dac4-46e6-8878-1335971c530d"
type input "97815013-9f93-4038-a308-110201b749c5,eaa92662-72ae-4b6f-87f2-074b97ca7f69,47e5e…"
